Goal: Contribute content: Contribute content

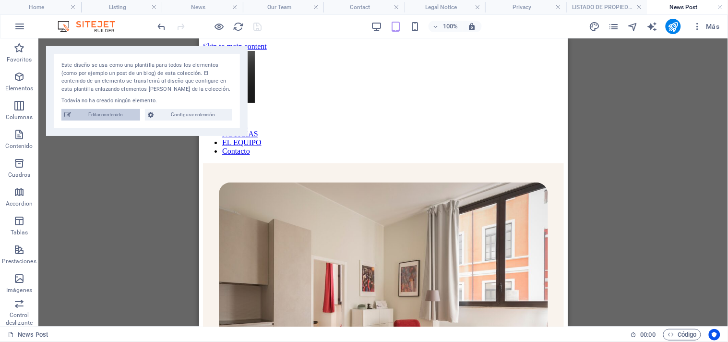
click at [108, 112] on span "Editar contenido" at bounding box center [105, 115] width 63 height 12
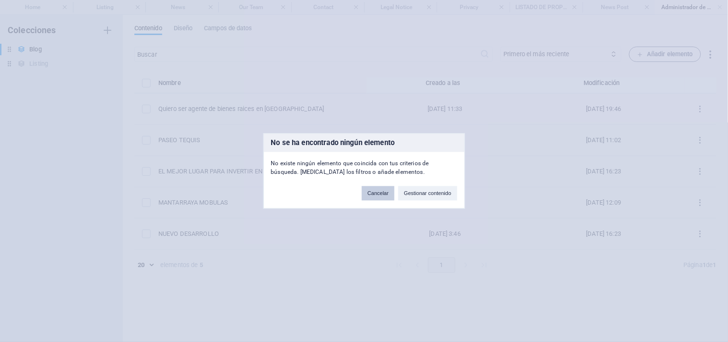
click at [378, 193] on button "Cancelar" at bounding box center [378, 193] width 33 height 14
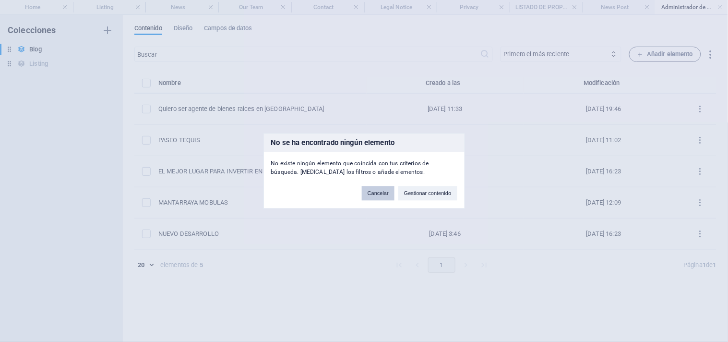
click at [378, 193] on button "Cancelar" at bounding box center [378, 193] width 33 height 14
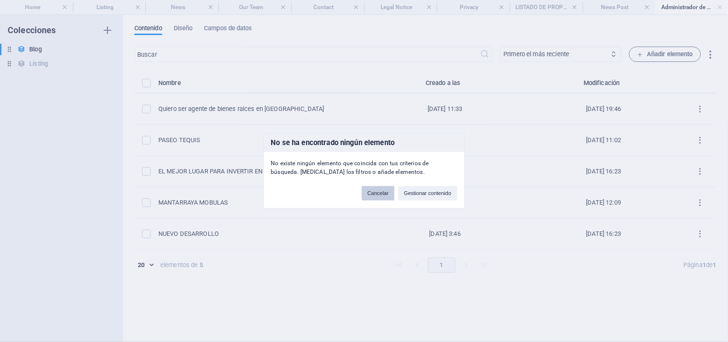
click at [378, 193] on button "Cancelar" at bounding box center [378, 193] width 33 height 14
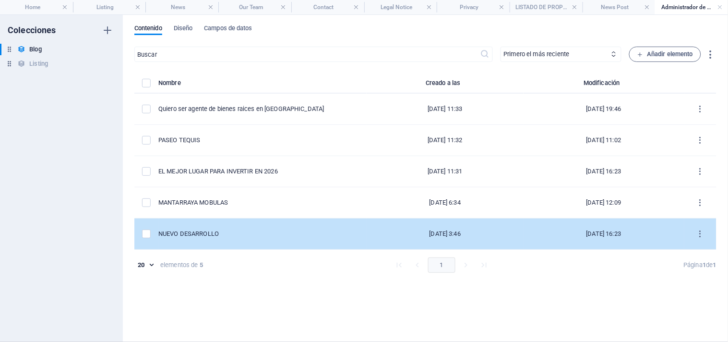
click at [315, 224] on td "NUEVO DESARROLLO" at bounding box center [262, 233] width 208 height 31
click at [315, 224] on div "​ Primero el más reciente Primero el más antiguo Última modificación NOMBRE (as…" at bounding box center [425, 190] width 582 height 286
select select "BIENES"
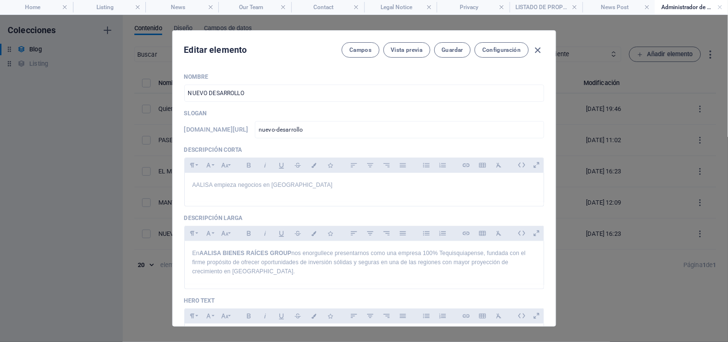
drag, startPoint x: 555, startPoint y: 85, endPoint x: 555, endPoint y: 102, distance: 17.3
click at [555, 102] on div "Editar elemento Campos Vista previa Guardar Configuración NOMBRE NUEVO DESARROL…" at bounding box center [364, 178] width 384 height 296
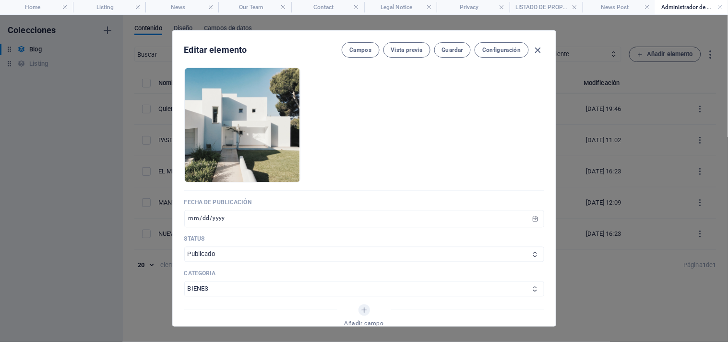
scroll to position [480, 0]
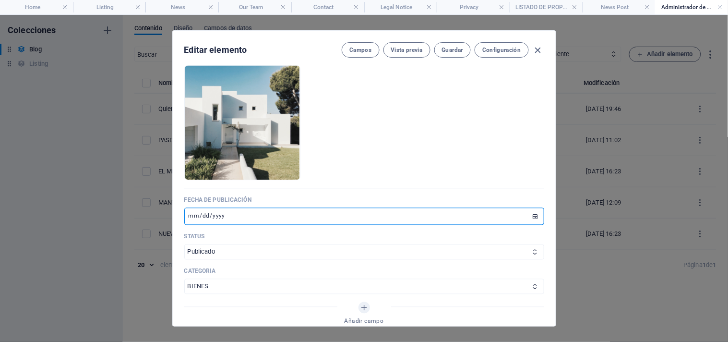
click at [255, 217] on input "[DATE]" at bounding box center [364, 216] width 360 height 17
type input "[DATE]"
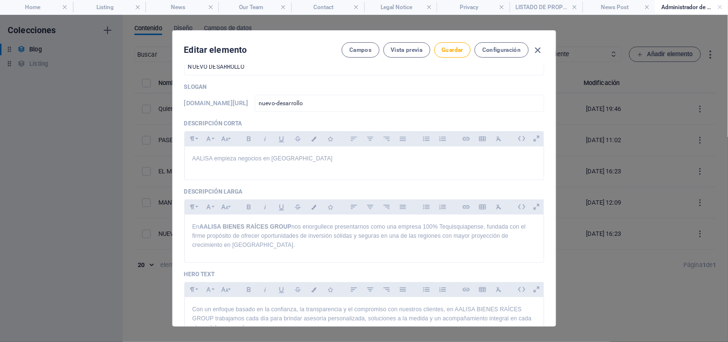
scroll to position [0, 0]
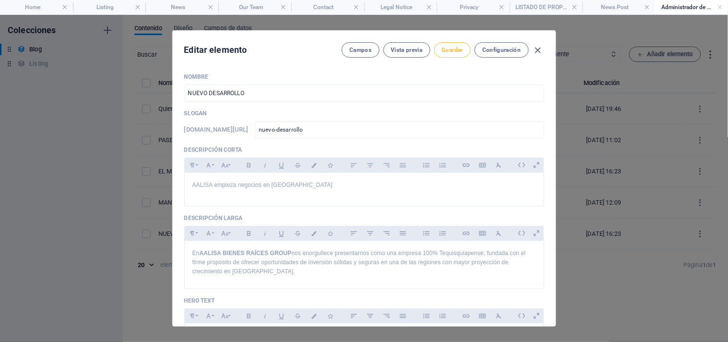
click at [449, 46] on span "Guardar" at bounding box center [452, 50] width 21 height 8
click at [540, 50] on icon "button" at bounding box center [538, 50] width 11 height 11
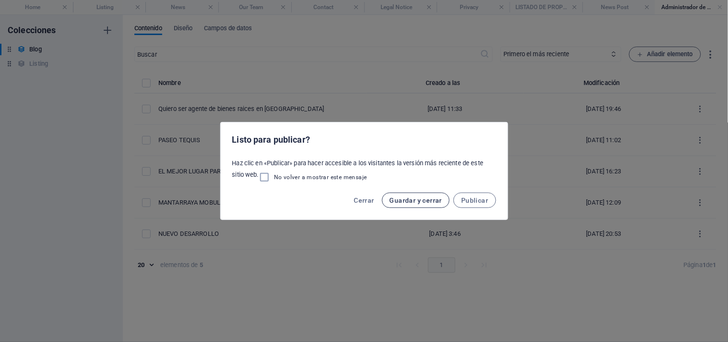
click at [417, 200] on span "Guardar y cerrar" at bounding box center [416, 200] width 52 height 8
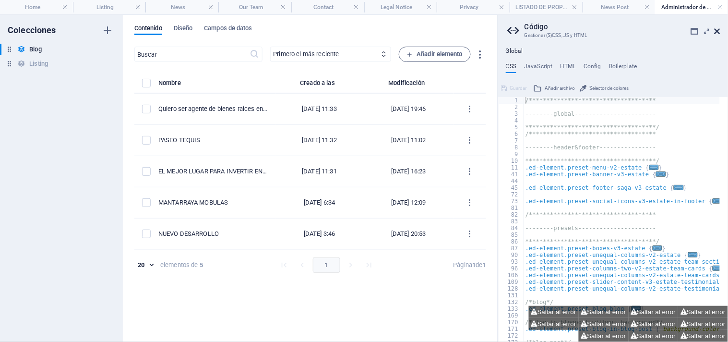
click at [716, 30] on icon at bounding box center [718, 31] width 6 height 8
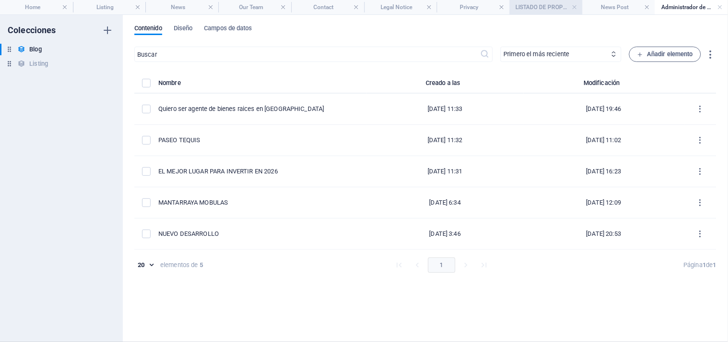
click at [544, 10] on h4 "LISTADO DE PROPIEDADES" at bounding box center [546, 7] width 73 height 11
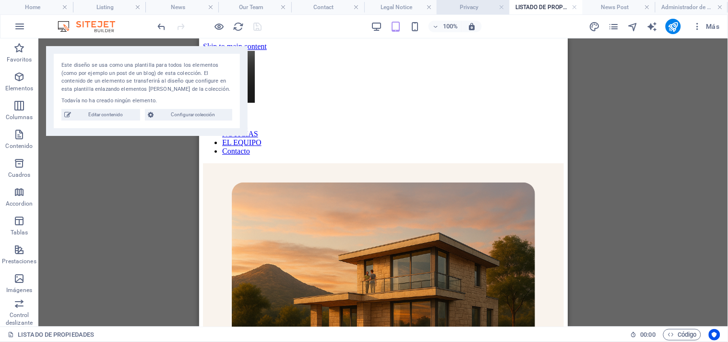
click at [475, 6] on h4 "Privacy" at bounding box center [473, 7] width 73 height 11
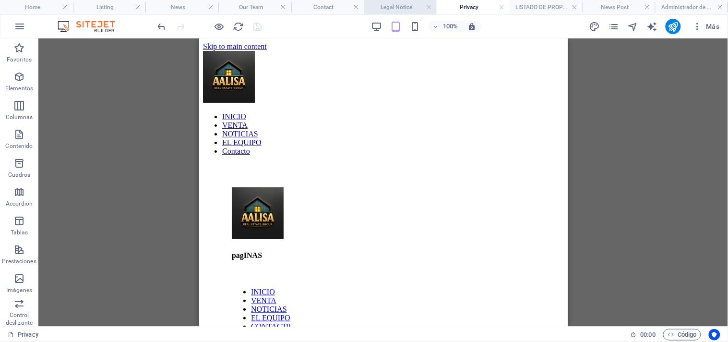
click at [402, 9] on h4 "Legal Notice" at bounding box center [400, 7] width 73 height 11
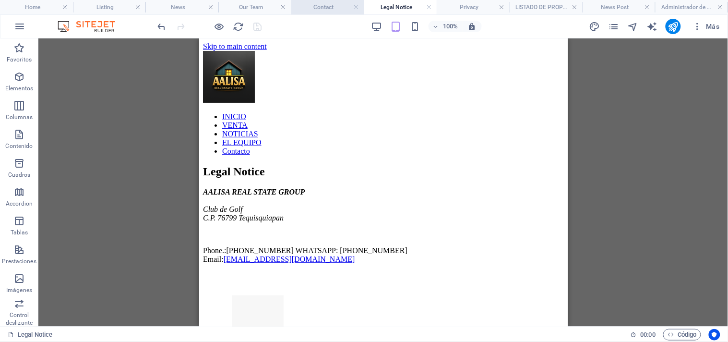
click at [333, 8] on h4 "Contact" at bounding box center [327, 7] width 73 height 11
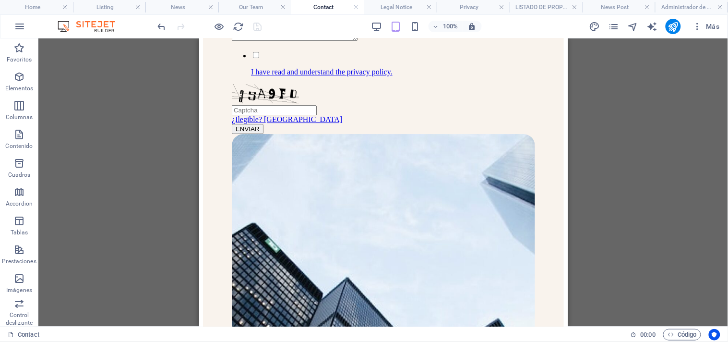
scroll to position [1007, 0]
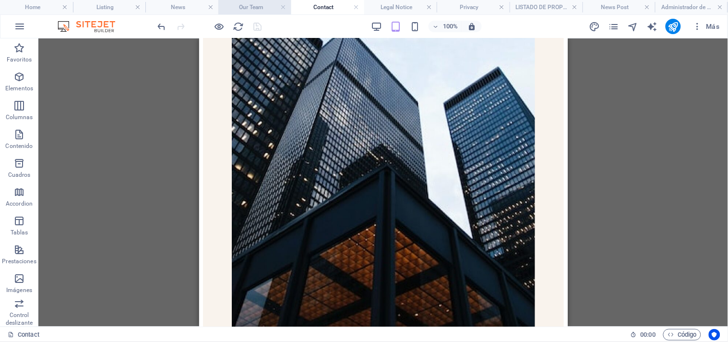
click at [243, 6] on h4 "Our Team" at bounding box center [254, 7] width 73 height 11
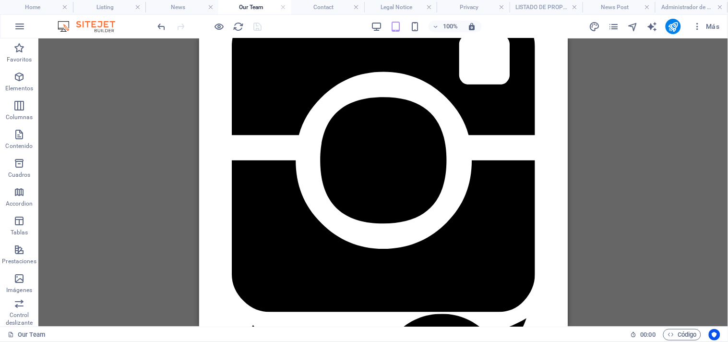
scroll to position [2216, 0]
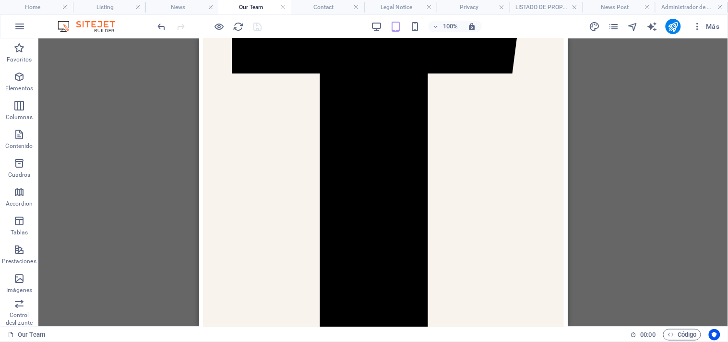
scroll to position [3474, 0]
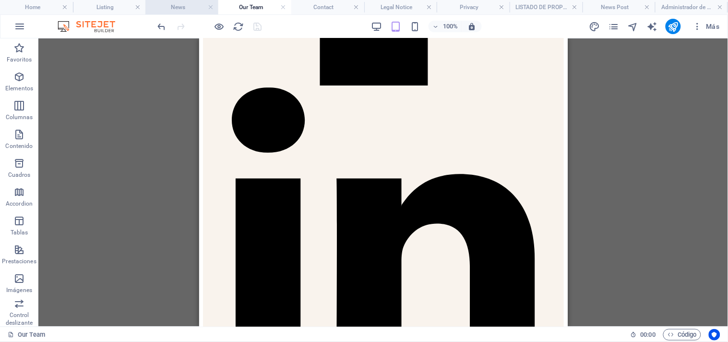
click at [180, 4] on h4 "News" at bounding box center [181, 7] width 73 height 11
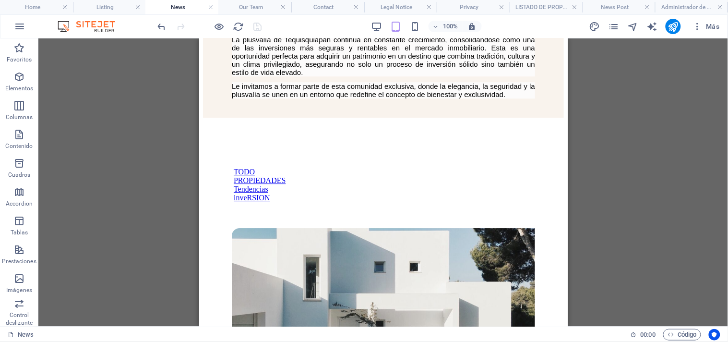
scroll to position [670, 0]
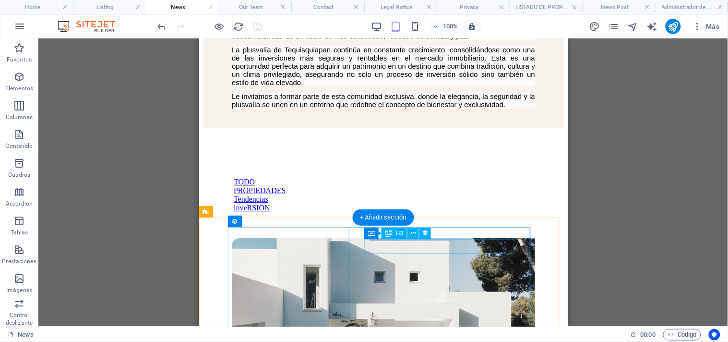
select select "name"
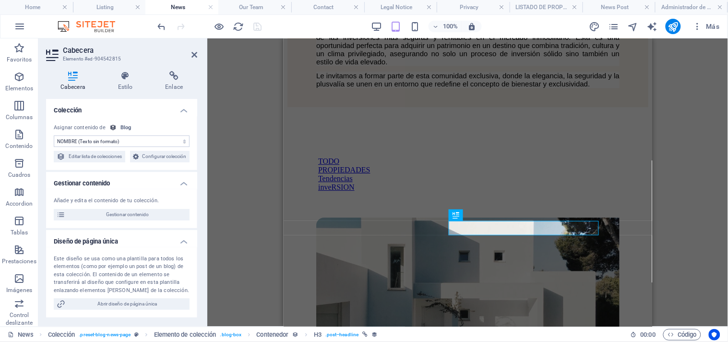
scroll to position [699, 0]
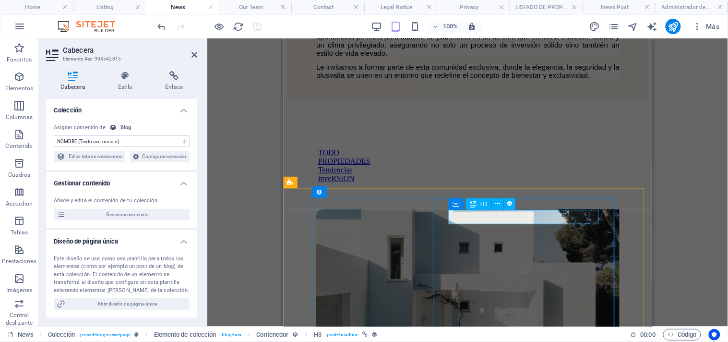
click at [193, 53] on icon at bounding box center [195, 55] width 6 height 8
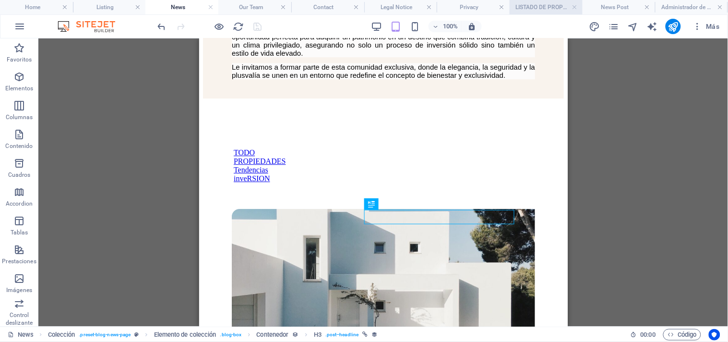
click at [545, 6] on h4 "LISTADO DE PROPIEDADES" at bounding box center [546, 7] width 73 height 11
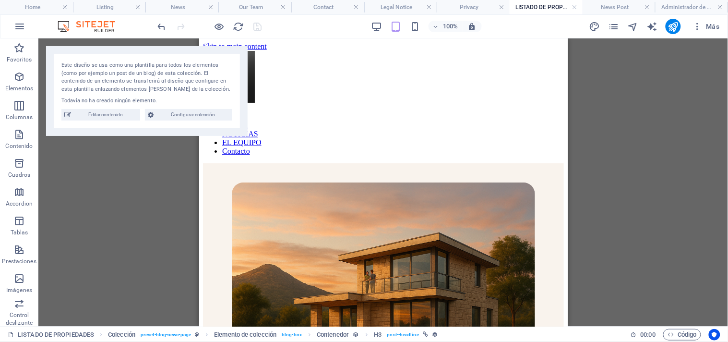
scroll to position [0, 0]
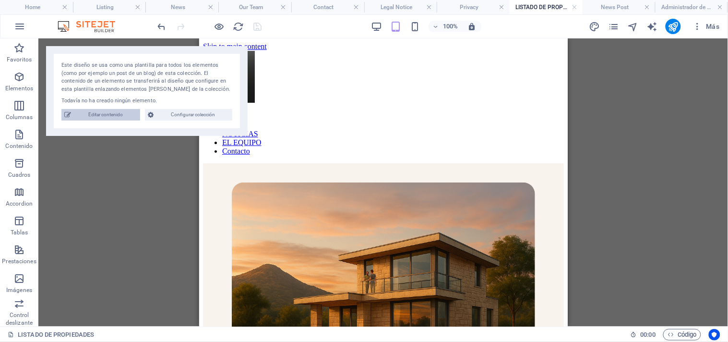
click at [111, 112] on span "Editar contenido" at bounding box center [105, 115] width 63 height 12
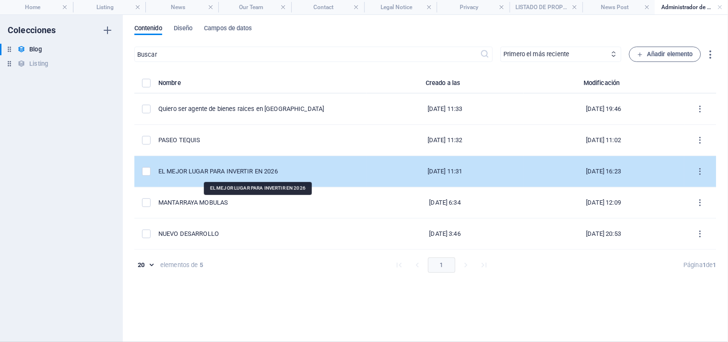
click at [271, 169] on div "EL MEJOR LUGAR PARA INVERTIR EN 2026" at bounding box center [258, 171] width 201 height 9
click at [271, 169] on div "​ Primero el más reciente Primero el más antiguo Última modificación NOMBRE (as…" at bounding box center [425, 190] width 582 height 286
select select "Tendencia"
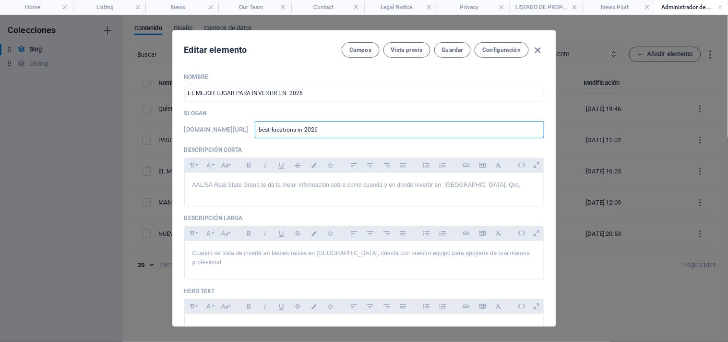
click at [368, 131] on input "best-locations-in-2026" at bounding box center [399, 129] width 289 height 17
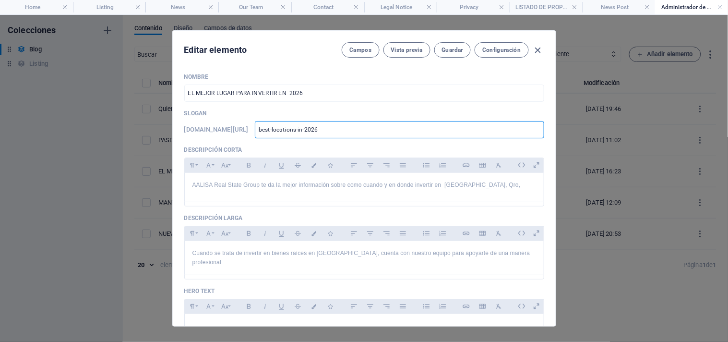
click at [368, 131] on input "best-locations-in-2026" at bounding box center [399, 129] width 289 height 17
type input "M"
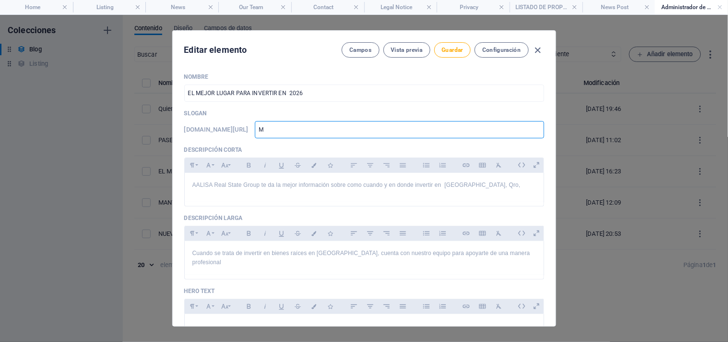
type input "ME"
type input "MEJ"
type input "MEJOR"
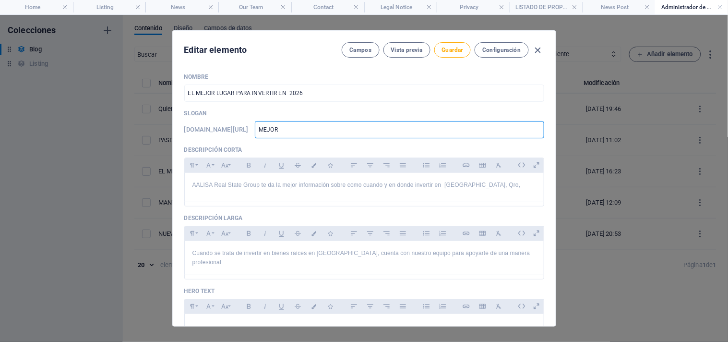
type input "MEJOR"
type input "MEJOR L"
type input "MEJOR LU"
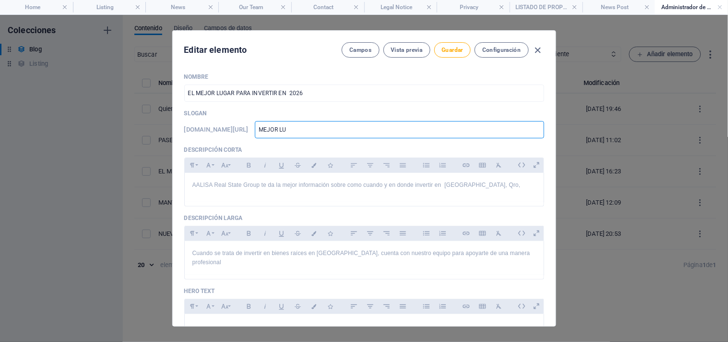
type input "MEJOR LUG"
type input "MEJOR LUGA"
type input "MEJOR LUGAR"
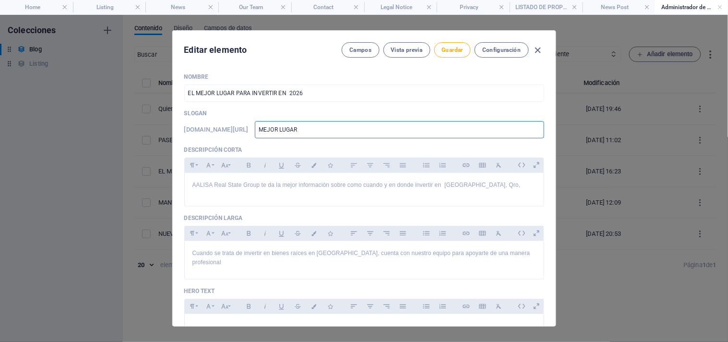
type input "MEJOR LUGAR"
type input "MEJOR LUGAR 2"
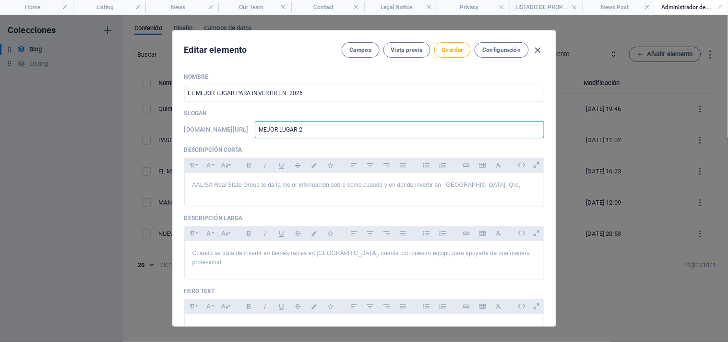
type input "MEJOR LUGAR 20"
type input "MEJOR LUGAR 202"
type input "MEJOR LUGAR 2026"
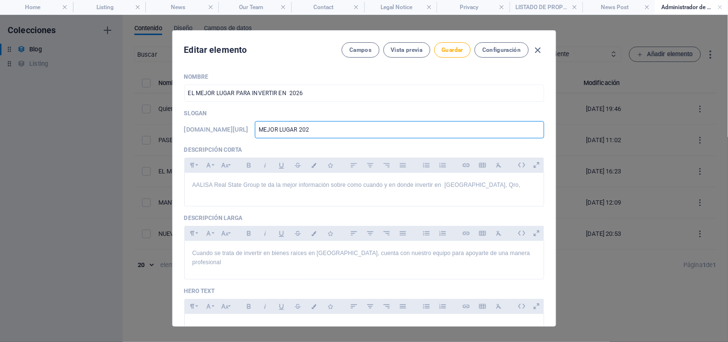
type input "MEJOR LUGAR 2026"
type input "mejor-lugar-2026"
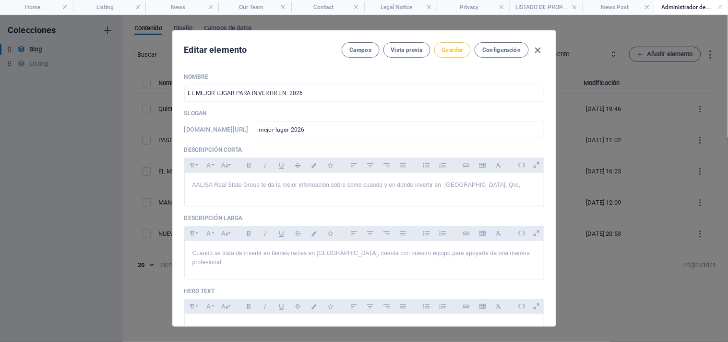
click at [456, 53] on span "Guardar" at bounding box center [452, 50] width 21 height 8
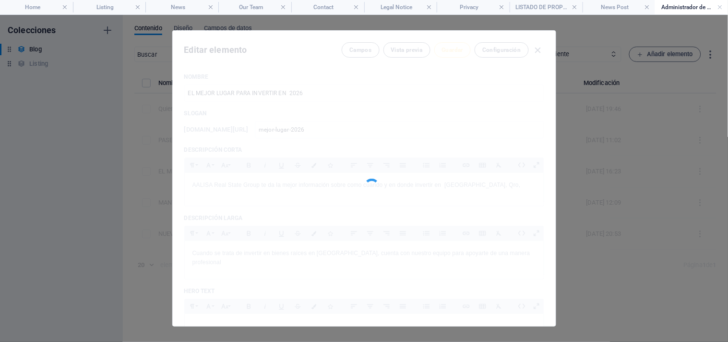
type input "mejor-lugar-2026"
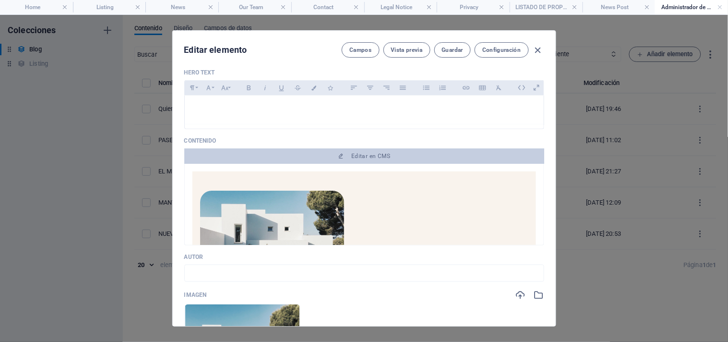
scroll to position [232, 0]
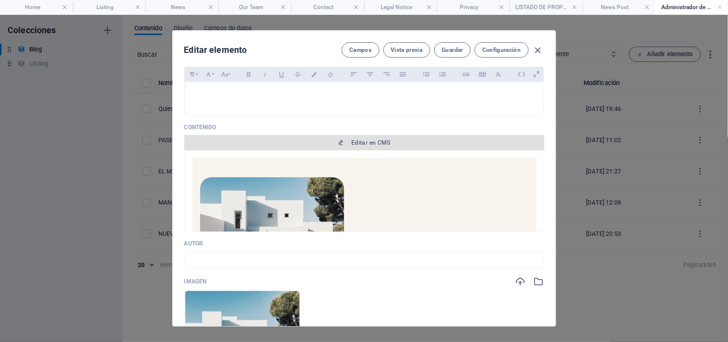
click at [358, 144] on span "Editar en CMS" at bounding box center [370, 143] width 39 height 8
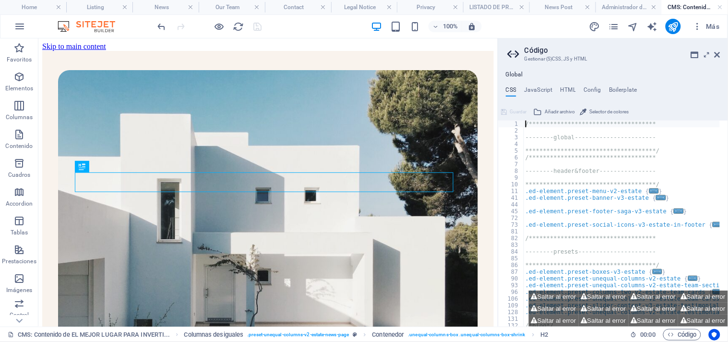
scroll to position [257, 0]
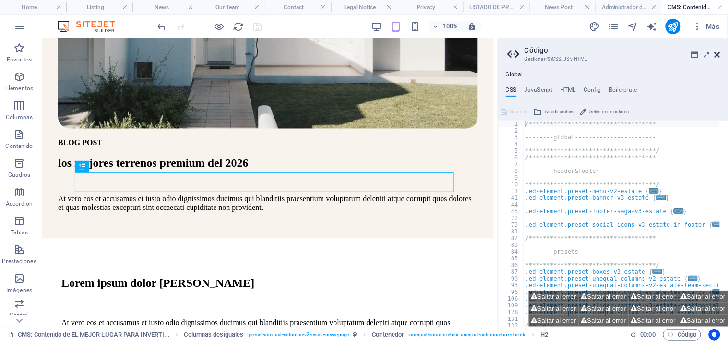
click at [715, 51] on icon at bounding box center [718, 55] width 6 height 8
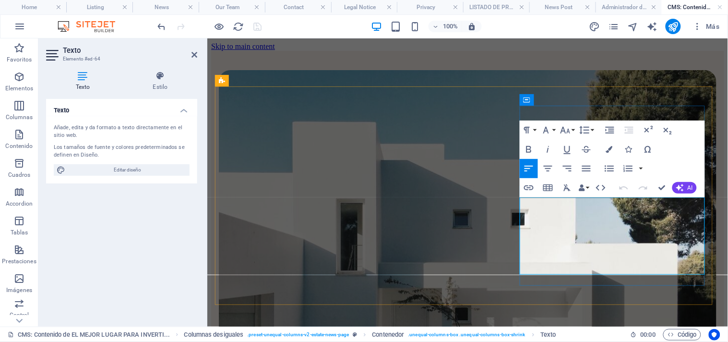
drag, startPoint x: 567, startPoint y: 269, endPoint x: 521, endPoint y: 202, distance: 81.5
drag, startPoint x: 684, startPoint y: 267, endPoint x: 521, endPoint y: 199, distance: 177.3
click at [690, 185] on span "AI" at bounding box center [690, 188] width 5 height 6
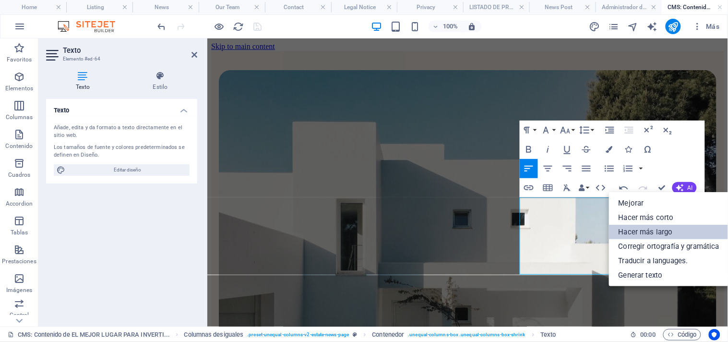
click at [655, 231] on link "Hacer más largo" at bounding box center [669, 232] width 120 height 14
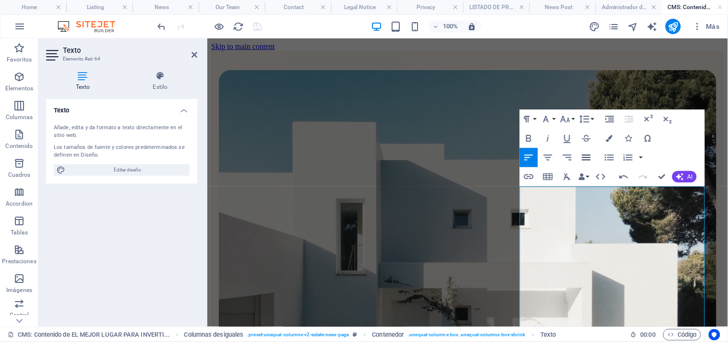
click at [588, 155] on icon "button" at bounding box center [586, 158] width 9 height 6
drag, startPoint x: 522, startPoint y: 192, endPoint x: 645, endPoint y: 262, distance: 141.5
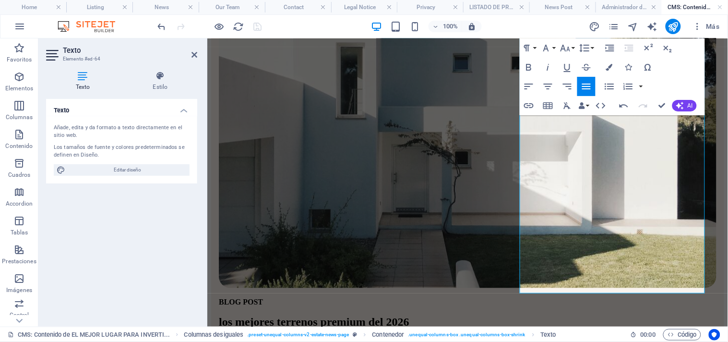
scroll to position [178, 0]
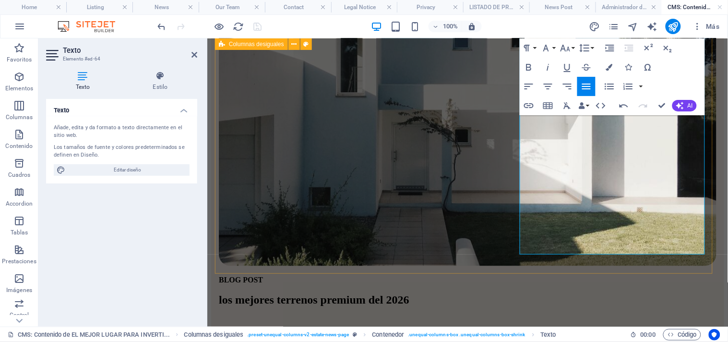
drag, startPoint x: 665, startPoint y: 245, endPoint x: 512, endPoint y: 69, distance: 233.1
click at [512, 69] on div "BLOG POST los mejores terrenos premium del 2026 En el año 2026, tienes la oport…" at bounding box center [467, 136] width 513 height 528
click at [586, 84] on icon "button" at bounding box center [587, 87] width 12 height 12
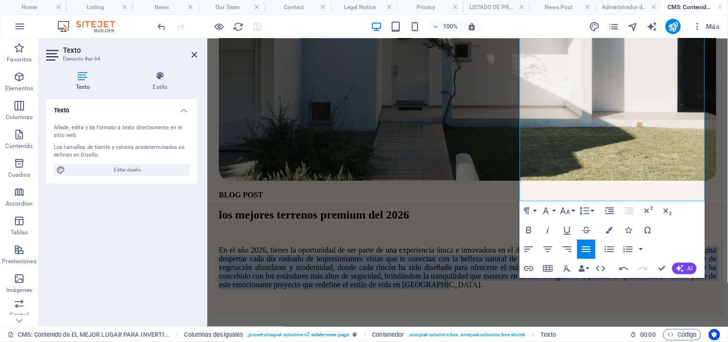
scroll to position [293, 0]
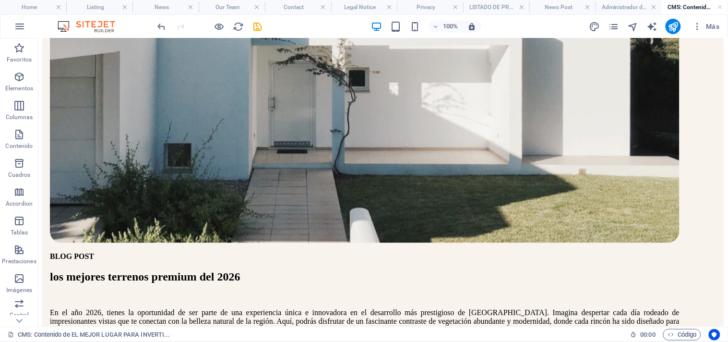
scroll to position [309, 0]
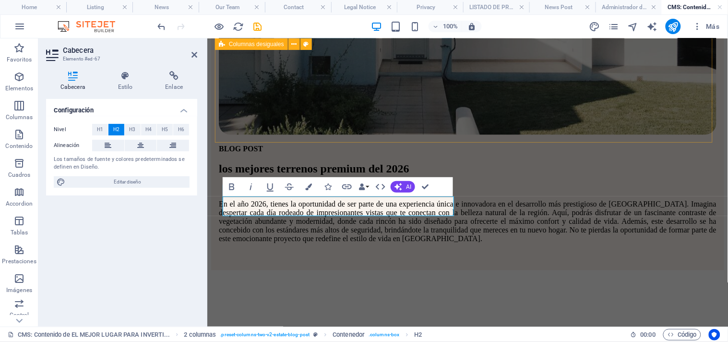
click at [480, 120] on div "BLOG POST los mejores terrenos premium del 2026 En el año 2026, tienes la oport…" at bounding box center [467, 5] width 513 height 528
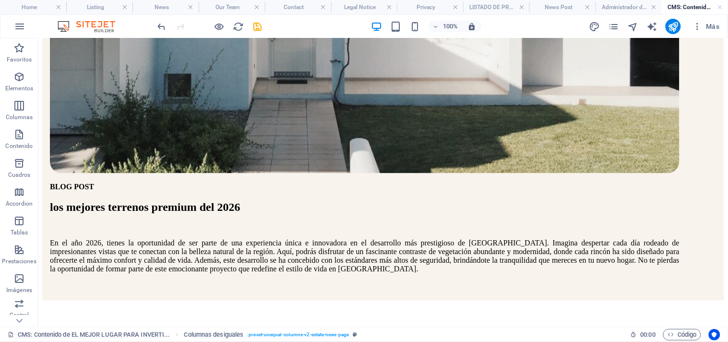
scroll to position [374, 0]
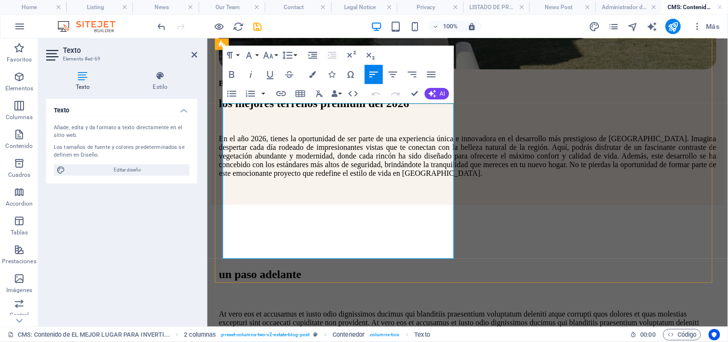
scroll to position [433, 0]
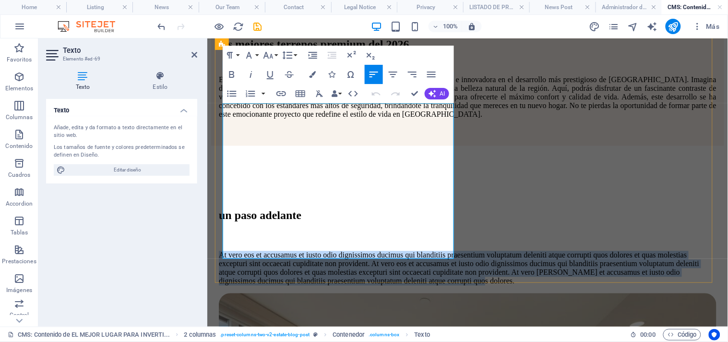
drag, startPoint x: 284, startPoint y: 255, endPoint x: 225, endPoint y: 107, distance: 159.5
click at [225, 251] on p "At vero eos et accusamus et iusto odio dignissimos ducimus qui blanditiis praes…" at bounding box center [467, 268] width 498 height 35
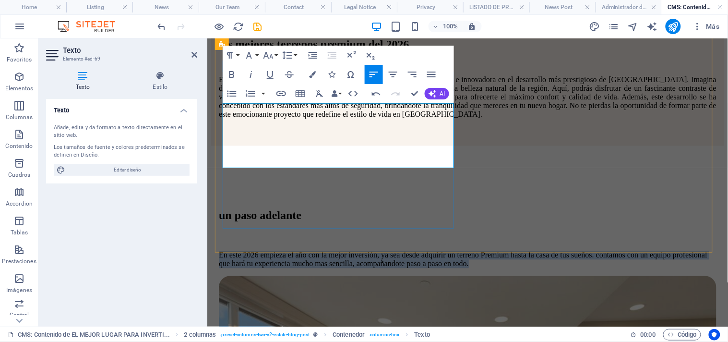
drag, startPoint x: 424, startPoint y: 163, endPoint x: 222, endPoint y: 109, distance: 209.6
click at [222, 251] on p "​En este 2026 empieza el año con la mejor inversión, ya sea desde adquirir un t…" at bounding box center [467, 259] width 498 height 17
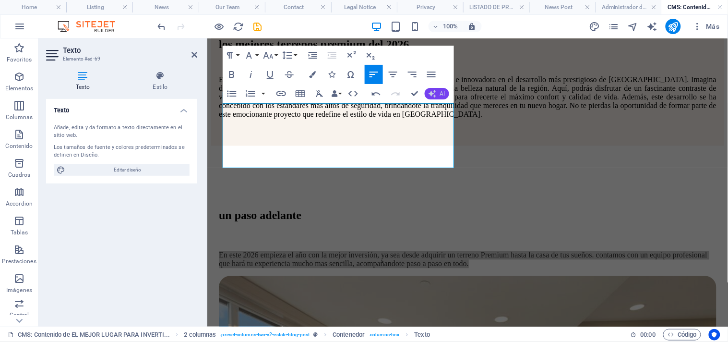
click at [444, 93] on span "AI" at bounding box center [442, 94] width 5 height 6
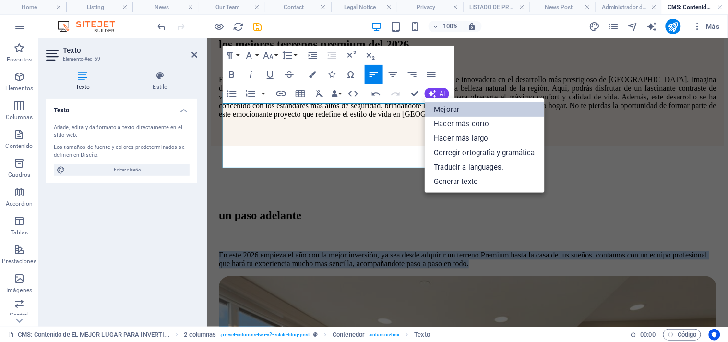
click at [453, 108] on link "Mejorar" at bounding box center [485, 109] width 120 height 14
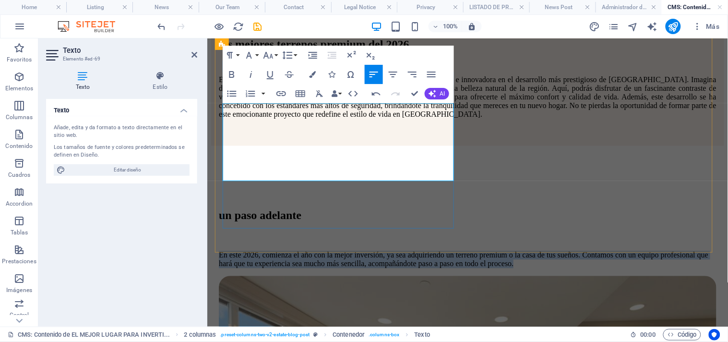
drag, startPoint x: 267, startPoint y: 173, endPoint x: 224, endPoint y: 113, distance: 73.9
click at [224, 251] on p "En este 2026, comienza el año con la mejor inversión, ya sea adquiriendo un ter…" at bounding box center [467, 259] width 498 height 17
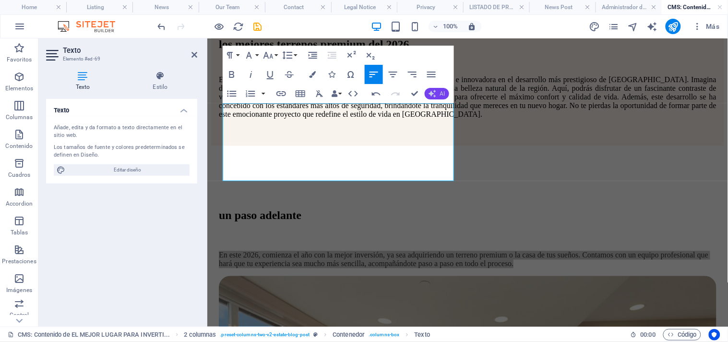
click at [440, 94] on span "AI" at bounding box center [442, 94] width 5 height 6
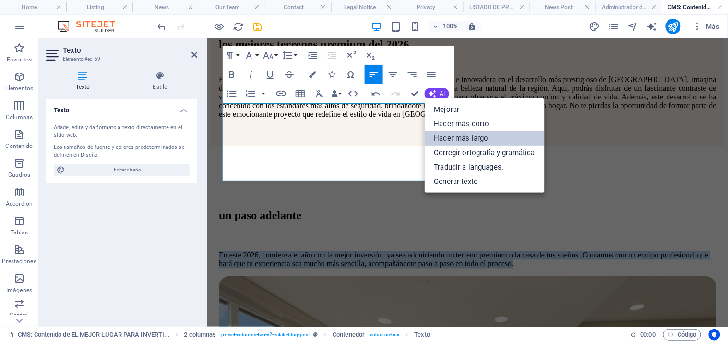
click at [465, 138] on link "Hacer más largo" at bounding box center [485, 138] width 120 height 14
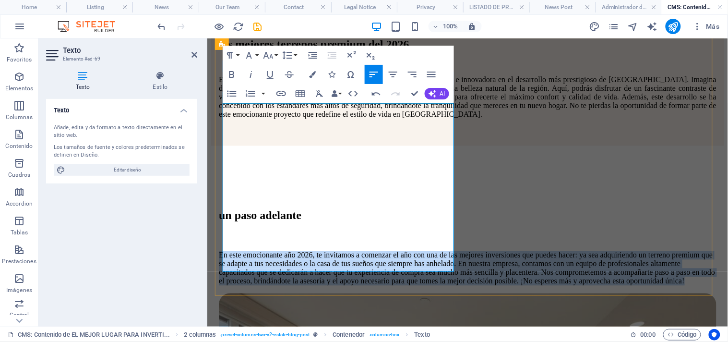
drag, startPoint x: 328, startPoint y: 265, endPoint x: 224, endPoint y: 108, distance: 188.0
click at [224, 251] on p "En este emocionante año 2026, te invitamos a comenzar el año con una de las mej…" at bounding box center [467, 268] width 498 height 35
click at [430, 73] on icon "button" at bounding box center [432, 75] width 12 height 12
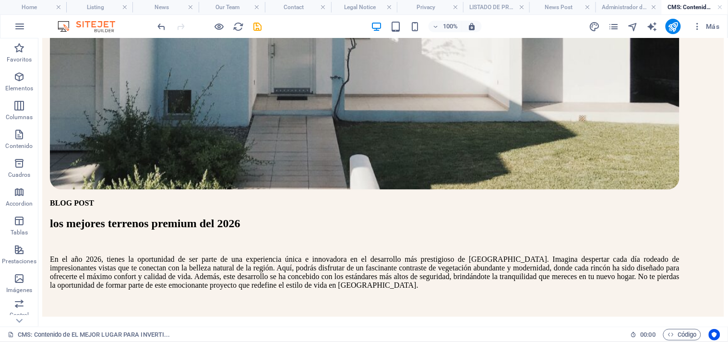
scroll to position [338, 0]
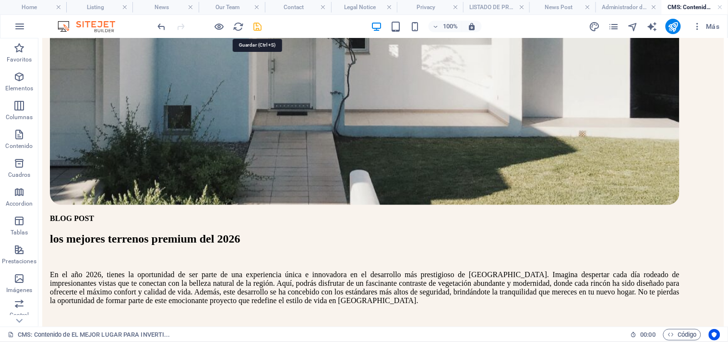
drag, startPoint x: 255, startPoint y: 24, endPoint x: 522, endPoint y: 60, distance: 268.8
click at [255, 24] on icon "save" at bounding box center [257, 26] width 11 height 11
click at [255, 24] on div at bounding box center [210, 26] width 108 height 15
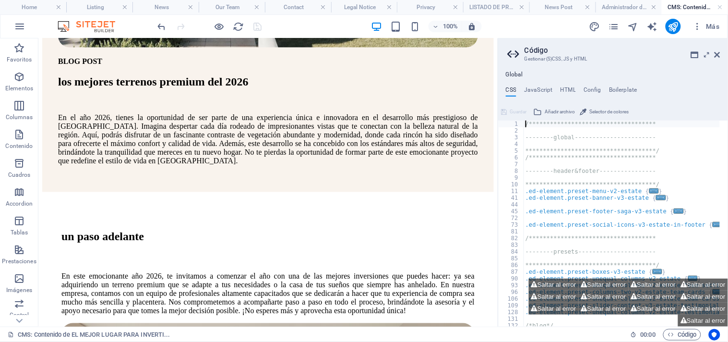
scroll to position [499, 0]
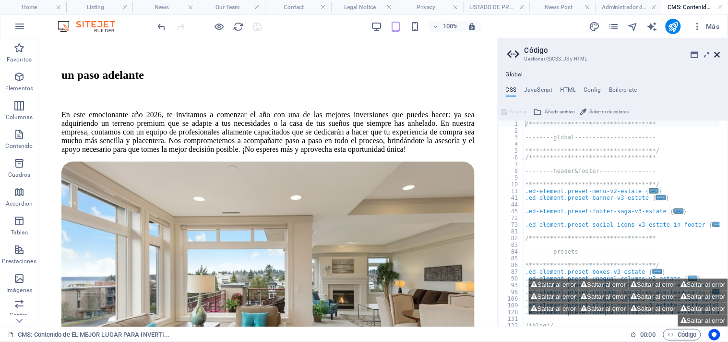
click at [717, 51] on icon at bounding box center [718, 55] width 6 height 8
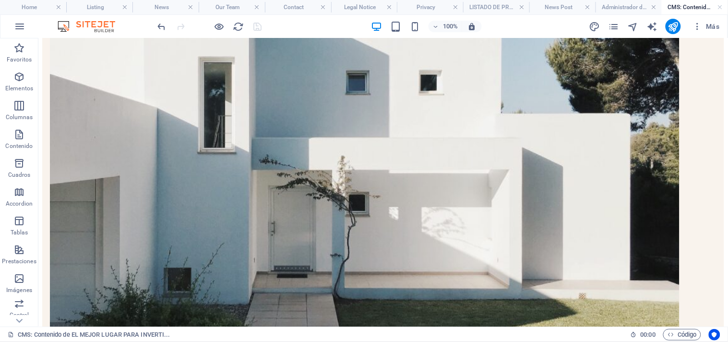
scroll to position [97, 0]
